Goal: Information Seeking & Learning: Learn about a topic

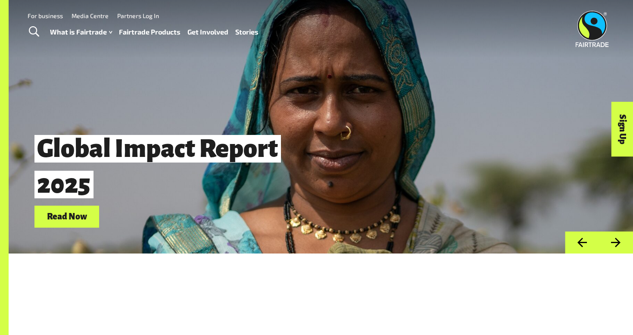
click at [33, 31] on span "Toggle Search" at bounding box center [34, 31] width 10 height 11
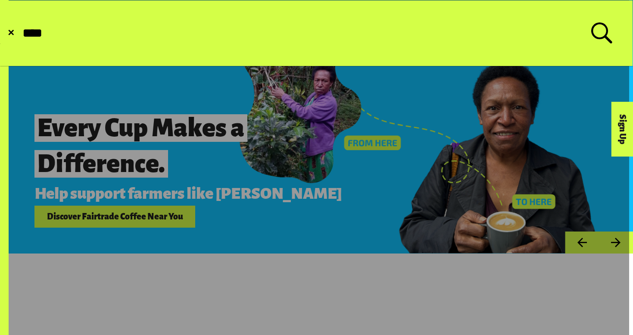
type input "****"
click at [9, 35] on span "✕" at bounding box center [10, 33] width 7 height 9
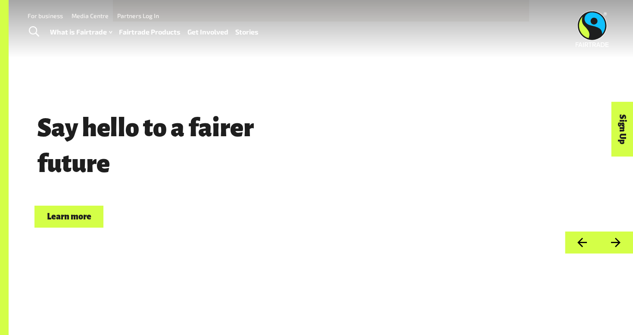
click at [172, 38] on div "What is Fairtrade How Fairtrade works Where Fairtrade works Fast facts Who we a…" at bounding box center [157, 32] width 215 height 22
click at [164, 32] on link "Fairtrade Products" at bounding box center [150, 32] width 62 height 12
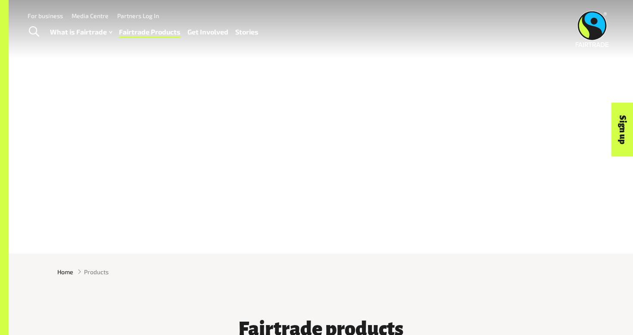
click at [273, 80] on div "Products" at bounding box center [321, 126] width 624 height 253
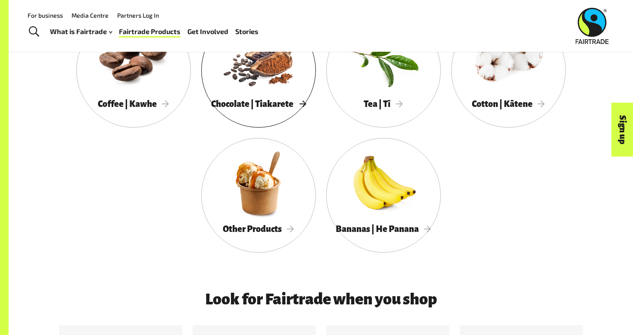
scroll to position [485, 0]
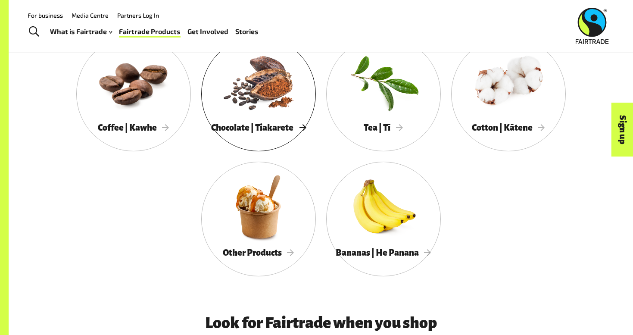
click at [251, 97] on div at bounding box center [258, 81] width 115 height 75
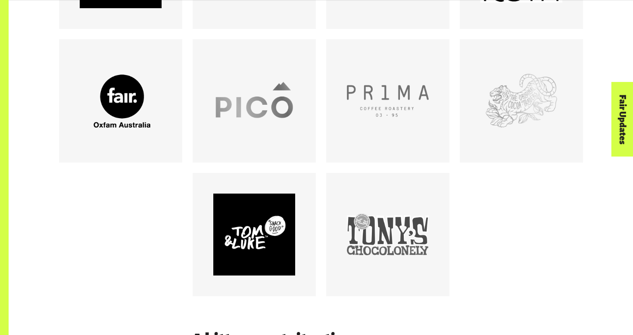
scroll to position [775, 0]
